Goal: Task Accomplishment & Management: Manage account settings

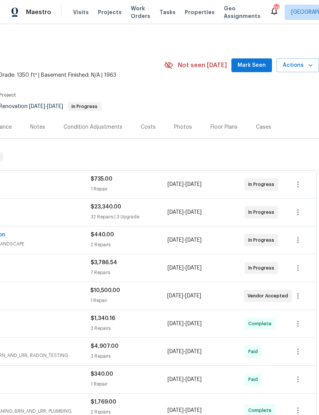
scroll to position [0, 113]
click at [250, 70] on button "Mark Seen" at bounding box center [251, 65] width 41 height 14
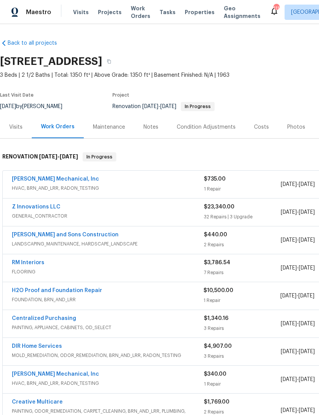
scroll to position [0, 0]
